Goal: Transaction & Acquisition: Purchase product/service

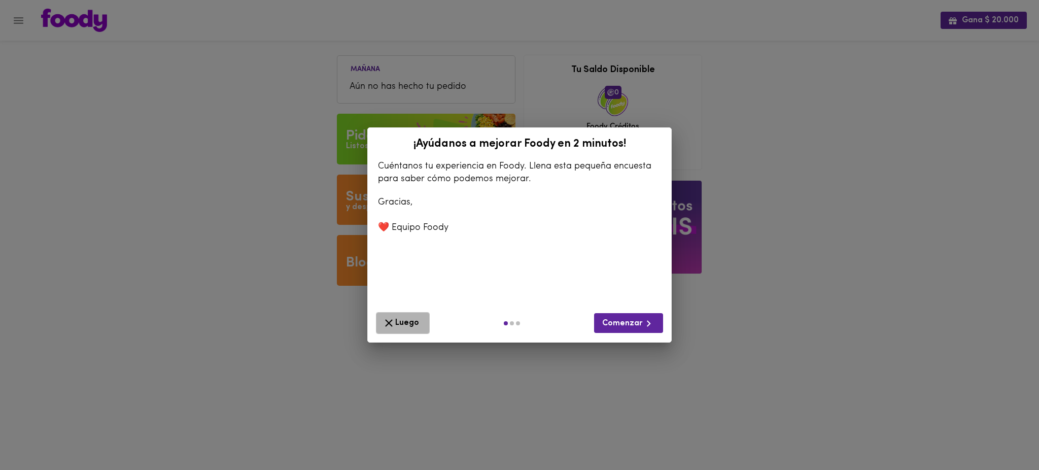
click at [407, 324] on span "Luego" at bounding box center [403, 323] width 41 height 13
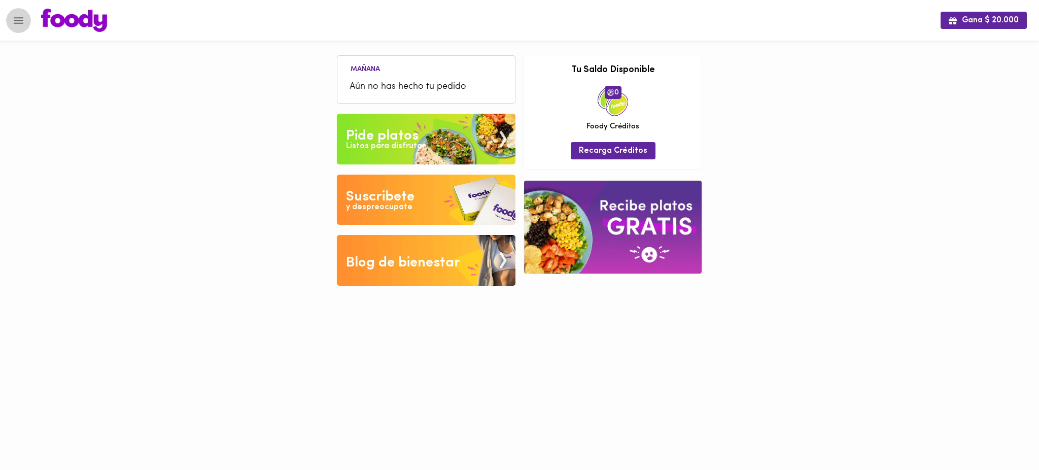
click at [18, 20] on icon "Menu" at bounding box center [19, 20] width 10 height 7
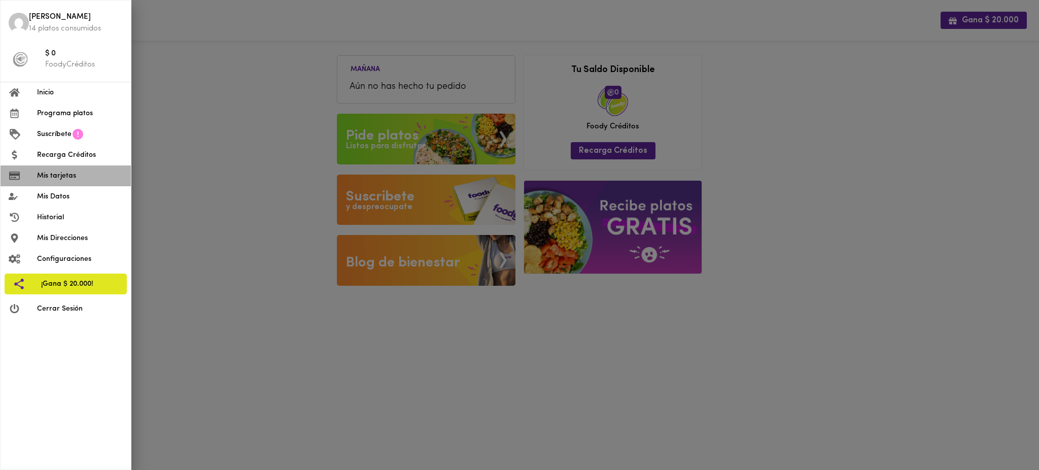
click at [62, 177] on span "Mis tarjetas" at bounding box center [80, 176] width 86 height 11
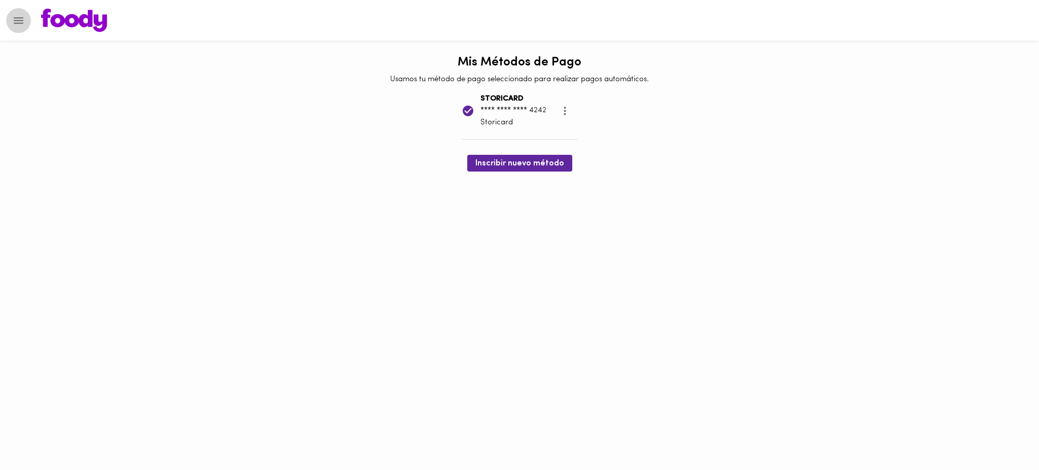
click at [16, 16] on icon "Menu" at bounding box center [18, 20] width 13 height 13
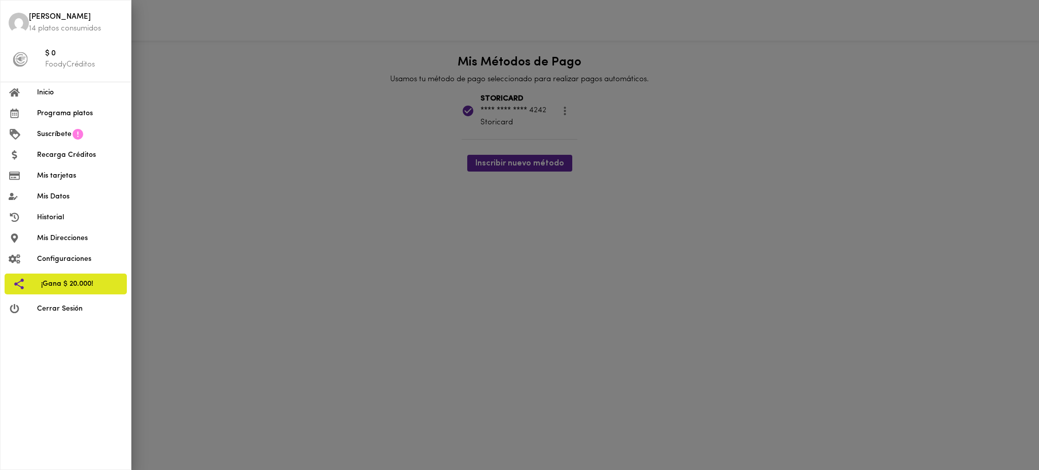
click at [51, 117] on span "Programa platos" at bounding box center [80, 113] width 86 height 11
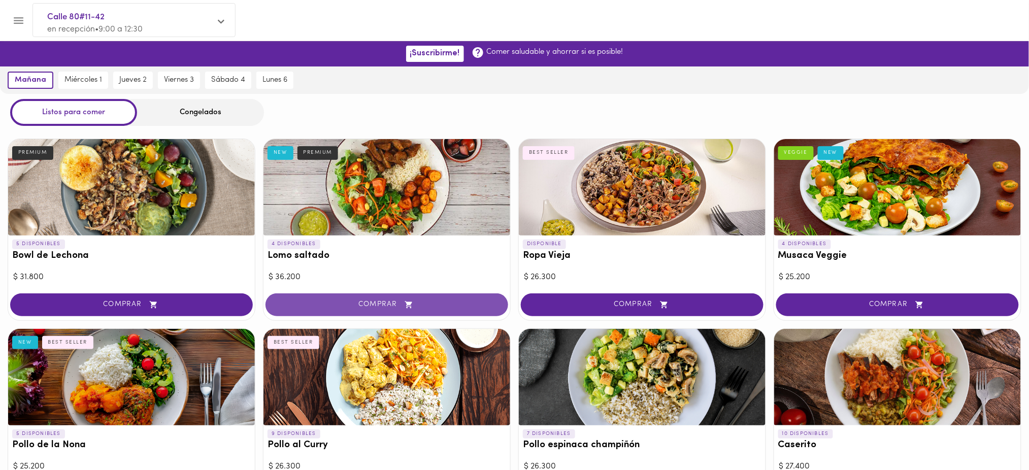
click at [357, 306] on span "COMPRAR" at bounding box center [386, 304] width 217 height 9
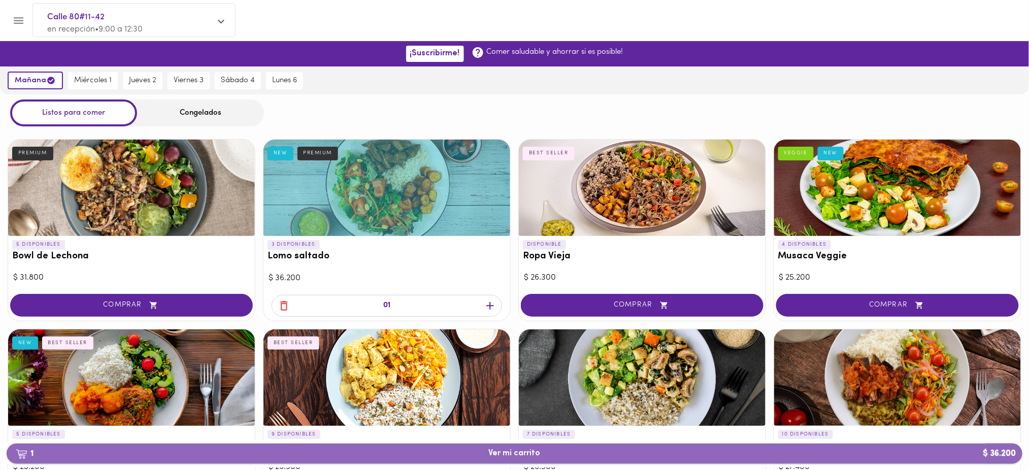
click at [436, 453] on span "1 Ver mi carrito $ 36.200" at bounding box center [514, 454] width 999 height 10
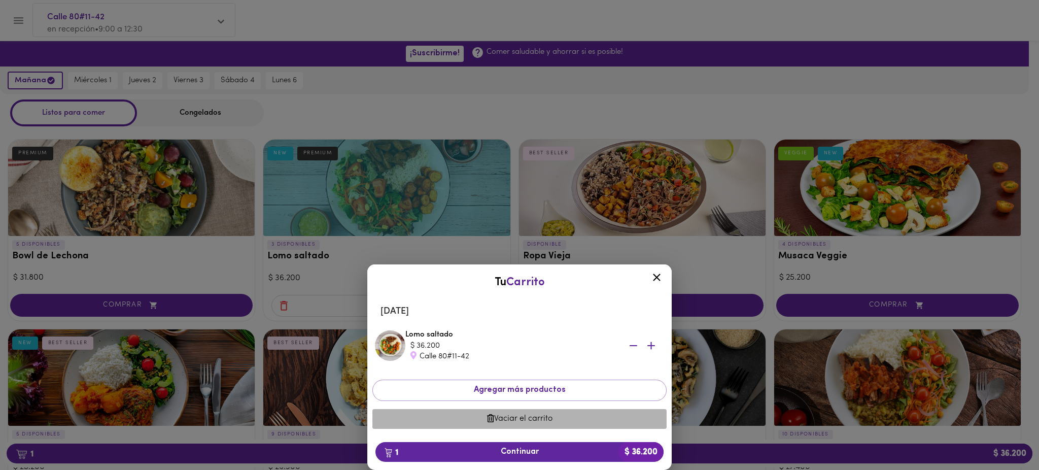
click at [521, 421] on span "Vaciar el carrito" at bounding box center [520, 419] width 278 height 10
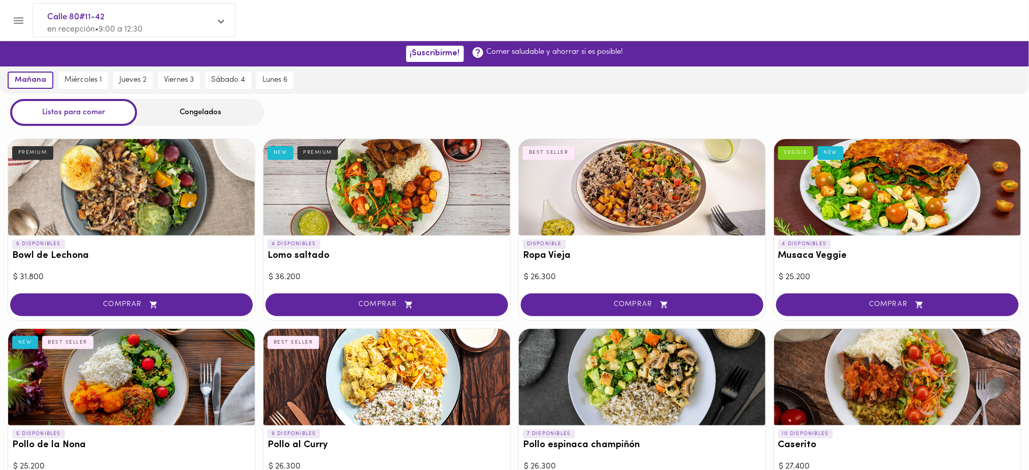
click at [184, 109] on div "Congelados" at bounding box center [200, 112] width 127 height 27
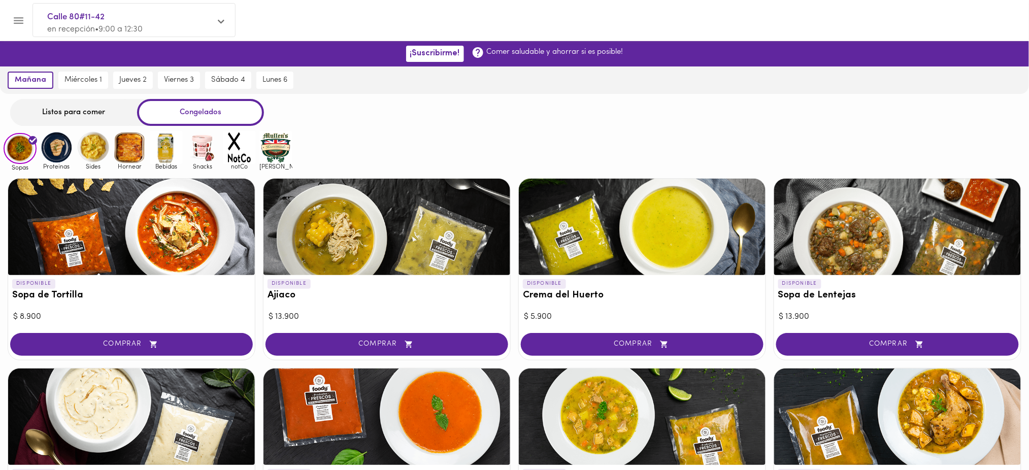
click at [59, 147] on img at bounding box center [56, 147] width 33 height 33
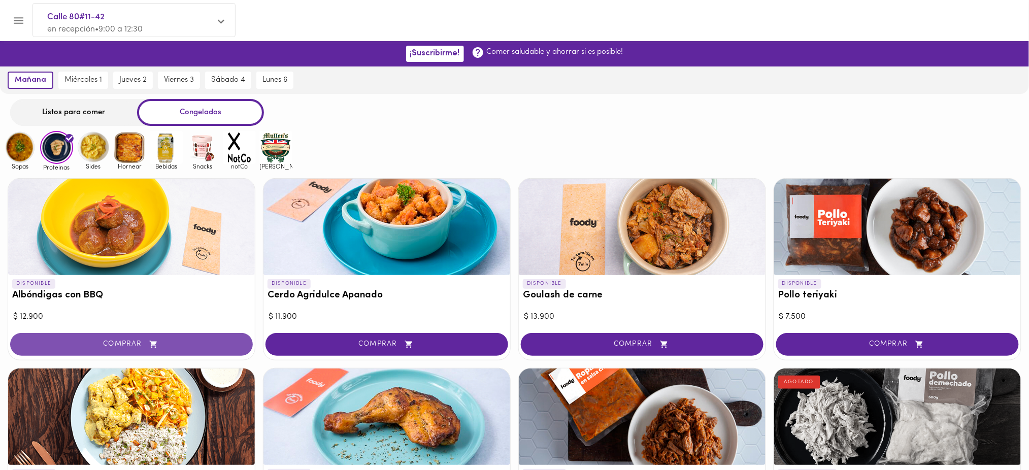
click at [174, 345] on span "COMPRAR" at bounding box center [131, 344] width 217 height 9
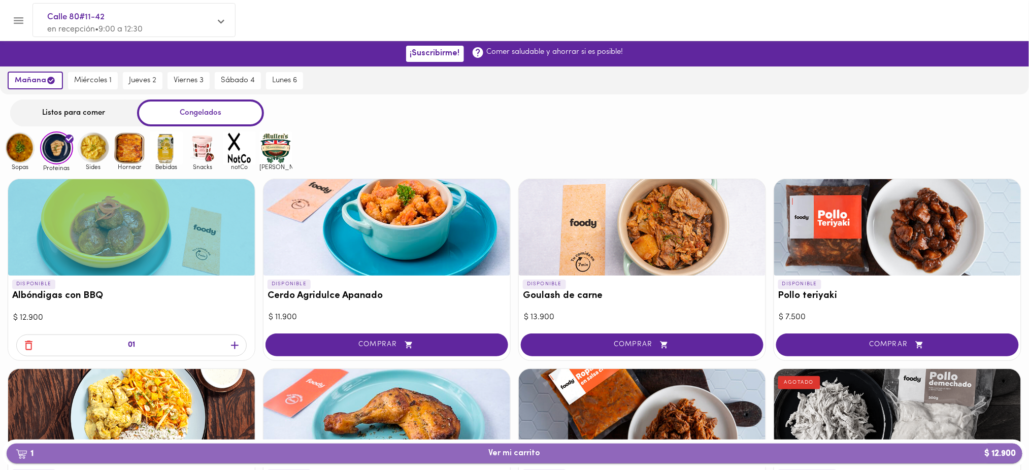
click at [518, 455] on span "1 Ver mi carrito $ 12.900" at bounding box center [515, 454] width 52 height 10
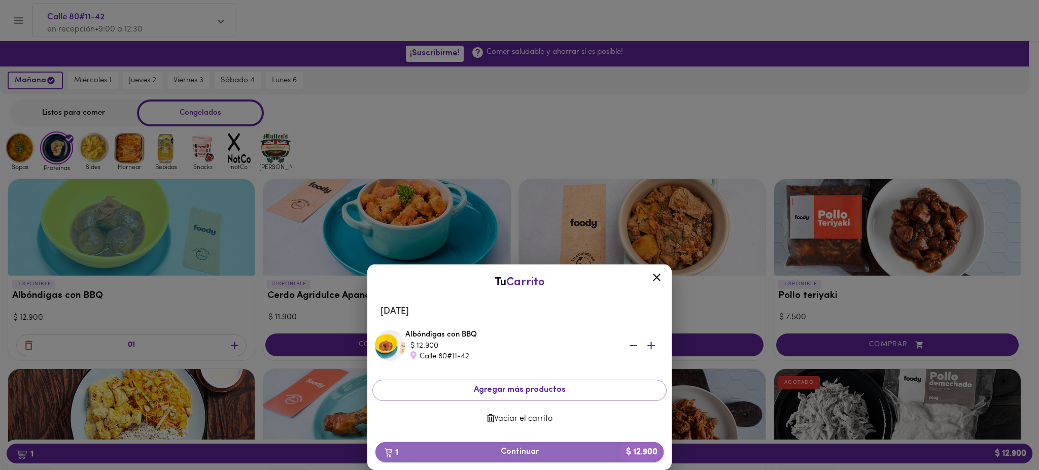
click at [515, 458] on button "1 Continuar $ 12.900" at bounding box center [520, 452] width 288 height 20
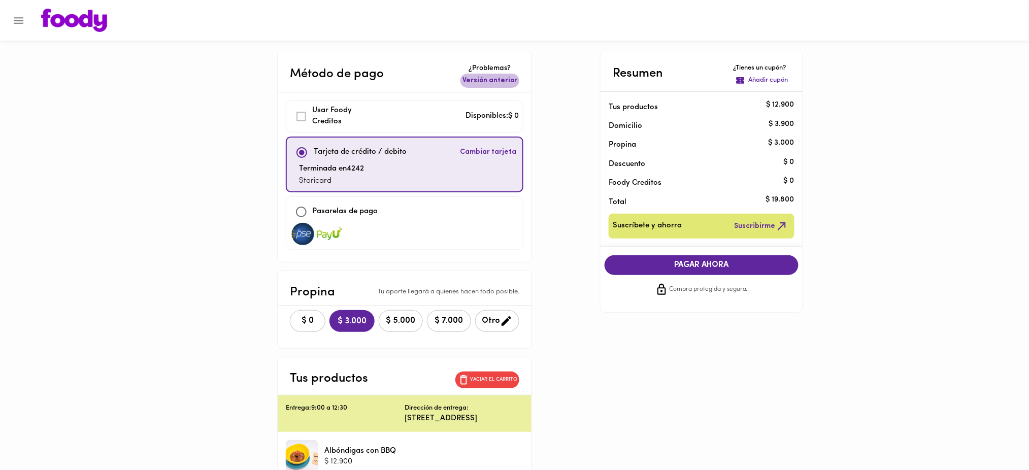
click at [510, 80] on span "Versión anterior" at bounding box center [489, 81] width 55 height 10
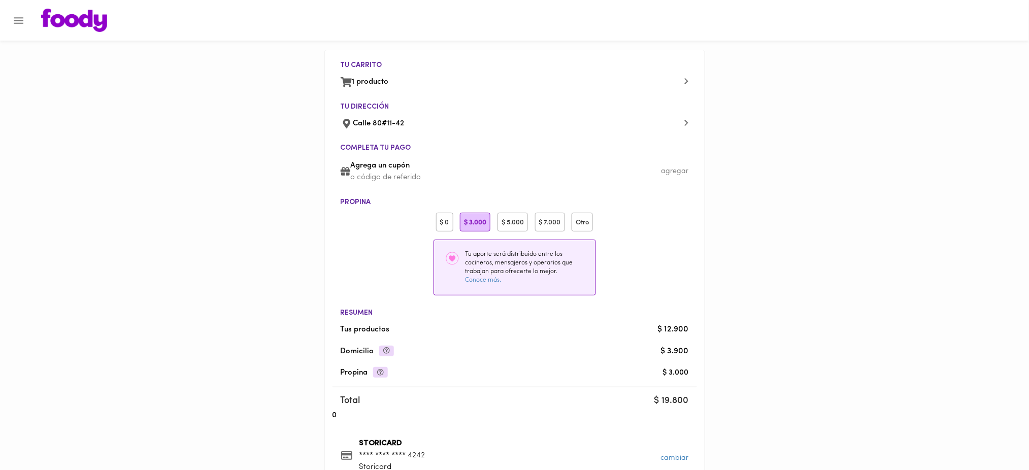
click at [444, 220] on div "$ 0" at bounding box center [444, 222] width 17 height 19
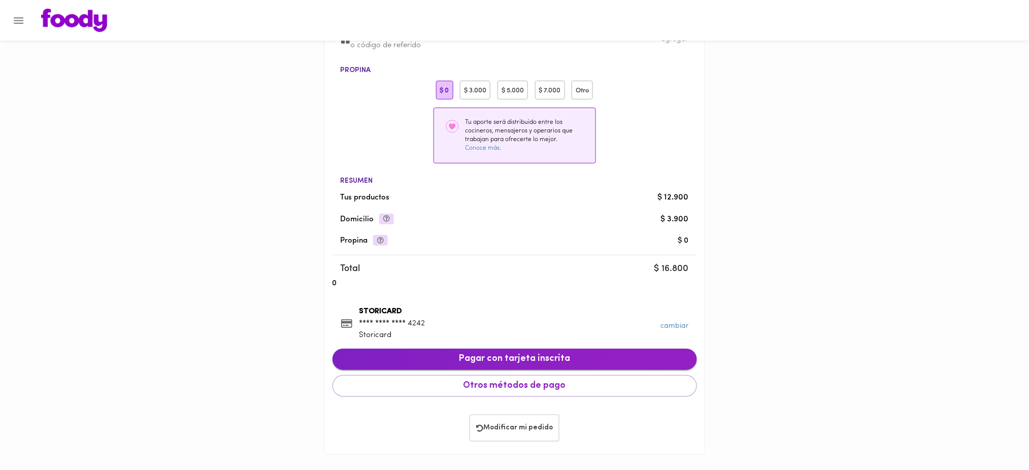
click at [516, 362] on span "Pagar con tarjeta inscrita" at bounding box center [515, 359] width 348 height 11
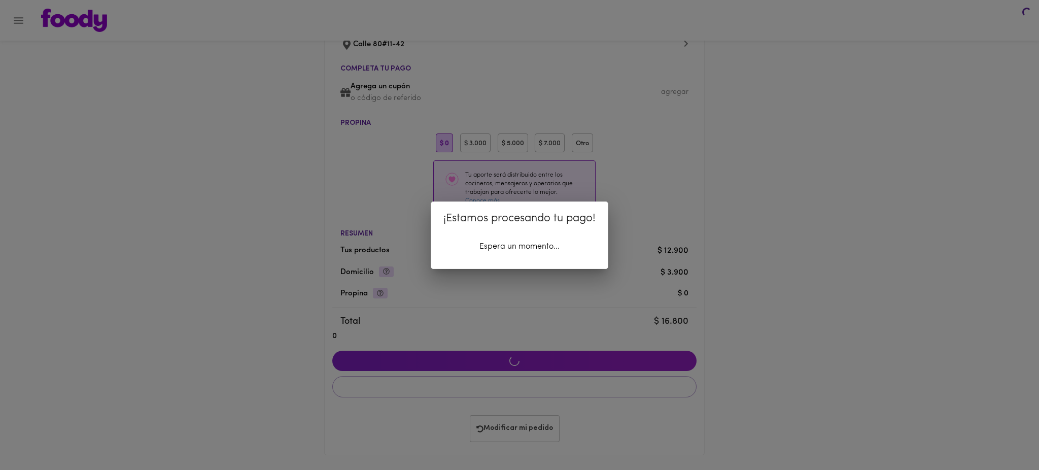
scroll to position [81, 0]
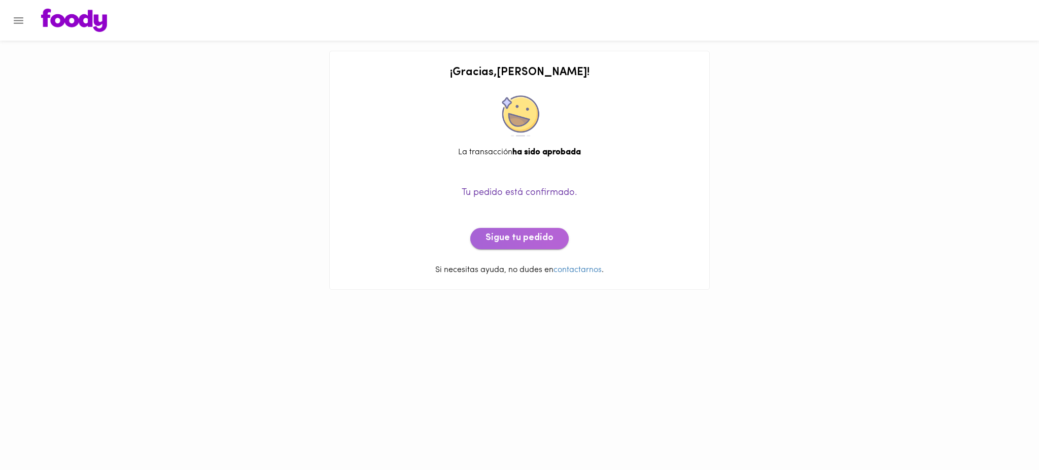
click at [530, 235] on span "Sigue tu pedido" at bounding box center [520, 238] width 68 height 11
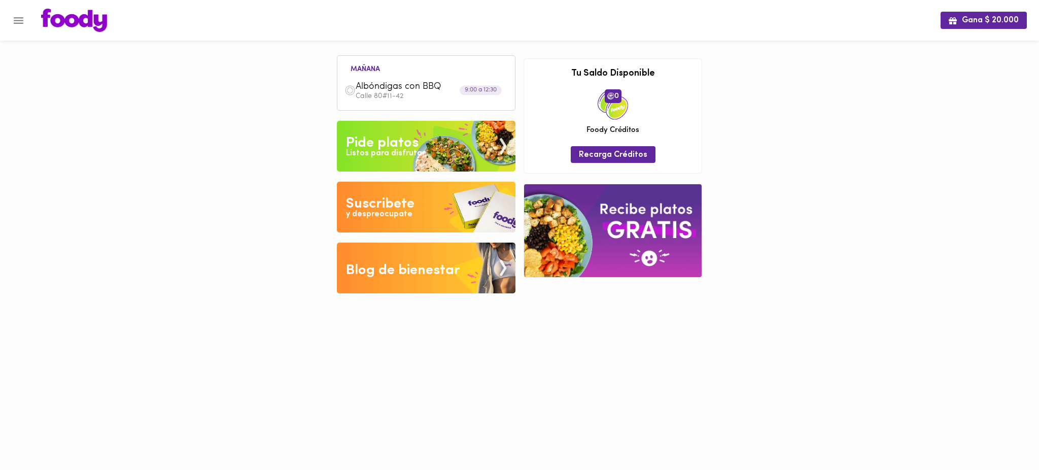
click at [364, 83] on span "Albóndigas con BBQ" at bounding box center [414, 87] width 117 height 12
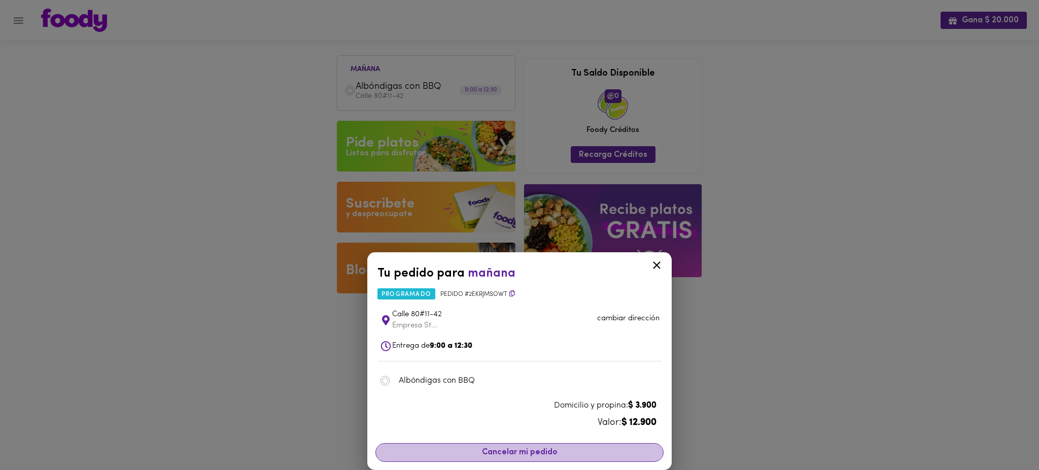
click at [513, 453] on span "Cancelar mi pedido" at bounding box center [519, 453] width 275 height 10
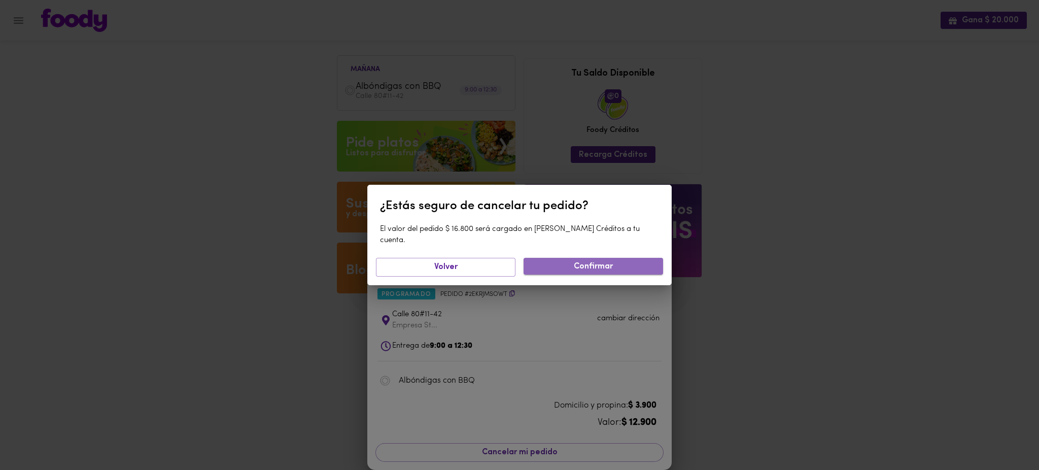
click at [591, 262] on span "Confirmar" at bounding box center [593, 267] width 123 height 10
